Goal: Task Accomplishment & Management: Use online tool/utility

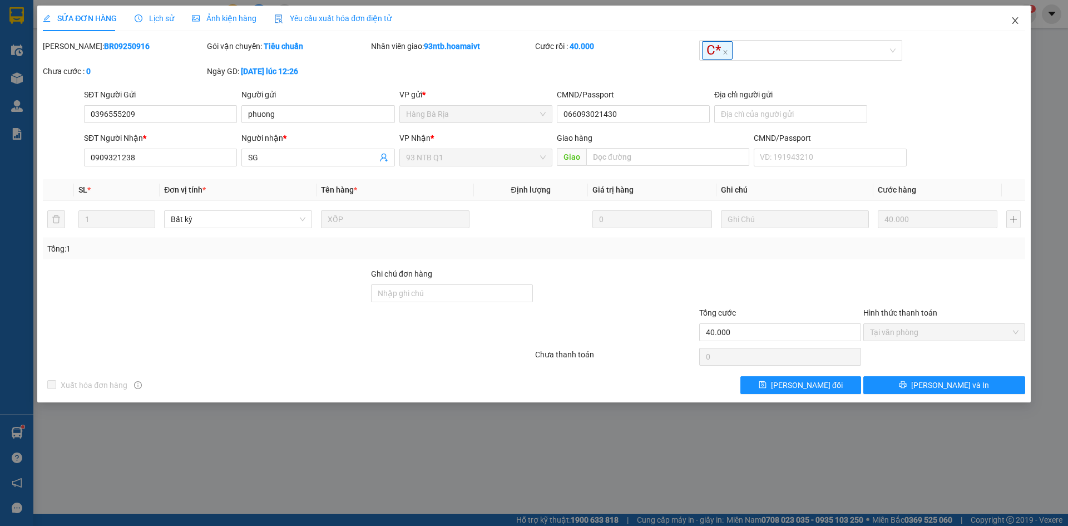
click at [1017, 21] on icon "close" at bounding box center [1015, 20] width 9 height 9
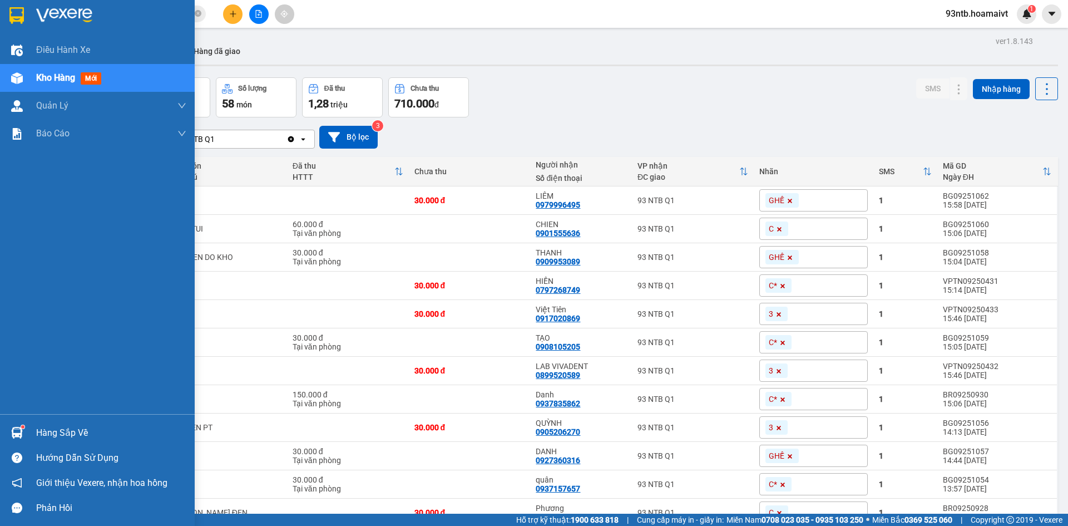
click at [17, 430] on img at bounding box center [17, 433] width 12 height 12
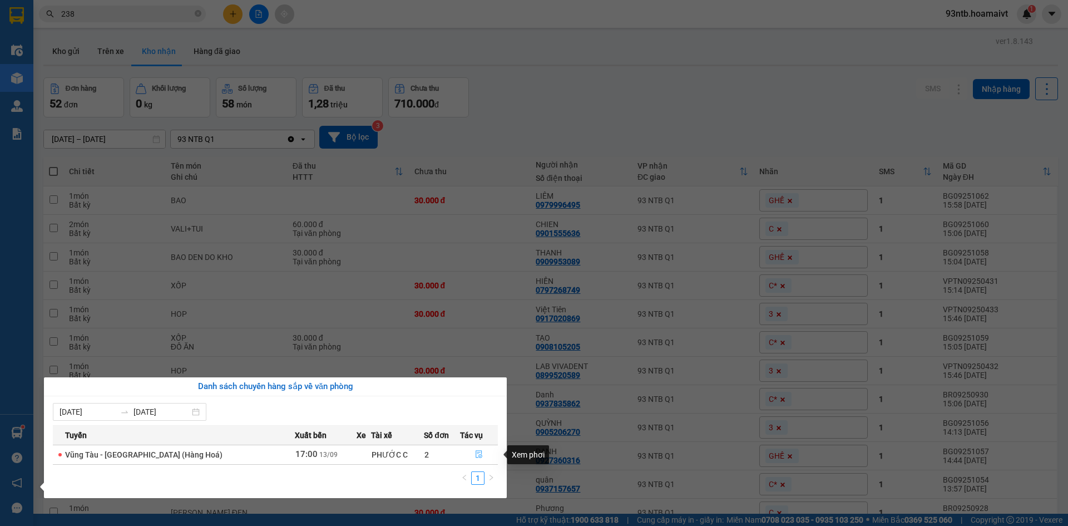
click at [475, 454] on icon "file-done" at bounding box center [479, 454] width 8 height 8
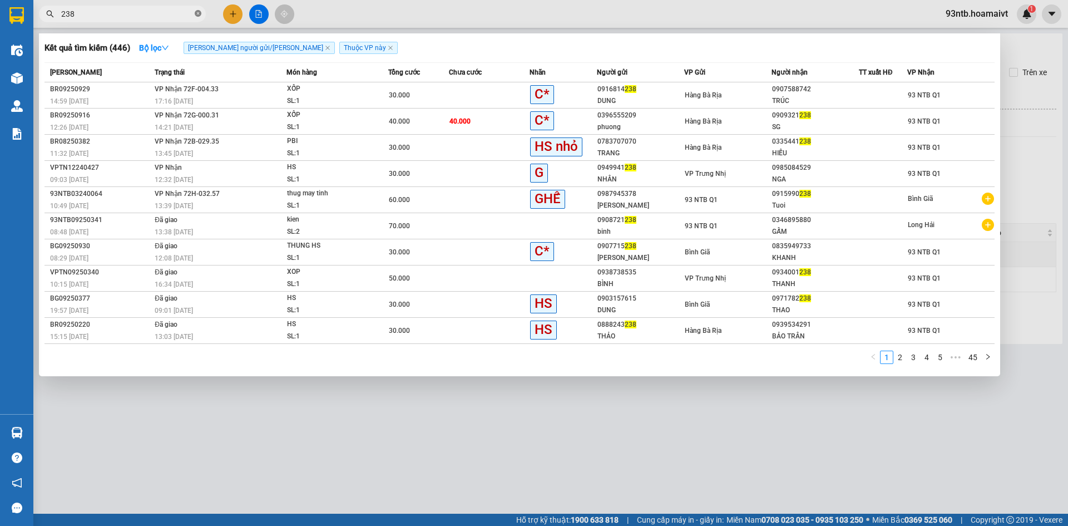
click at [197, 13] on icon "close-circle" at bounding box center [198, 13] width 7 height 7
type input "906"
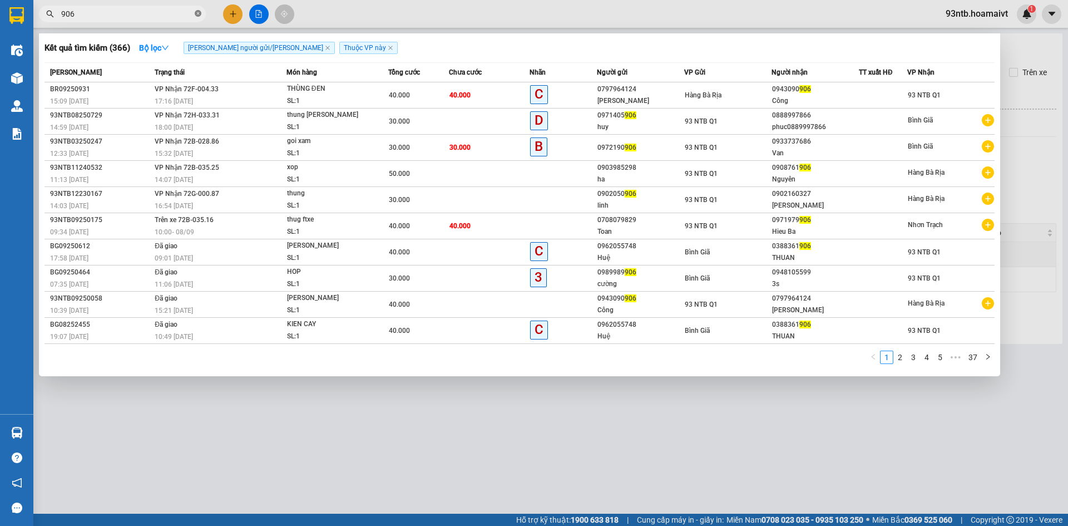
click at [198, 13] on icon "close-circle" at bounding box center [198, 13] width 7 height 7
